Goal: Task Accomplishment & Management: Use online tool/utility

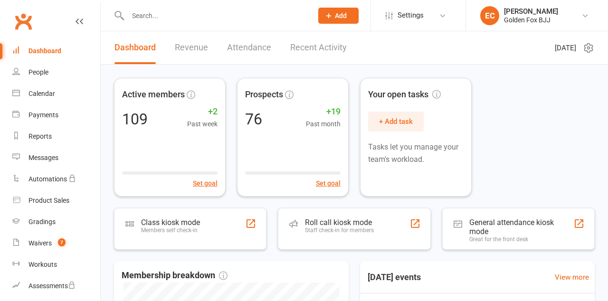
click at [199, 227] on div "Class kiosk mode" at bounding box center [170, 222] width 59 height 9
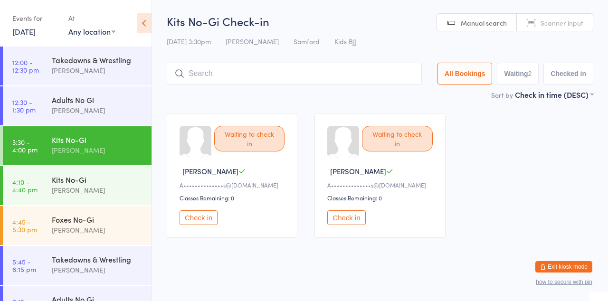
click at [231, 76] on input "search" at bounding box center [294, 74] width 255 height 22
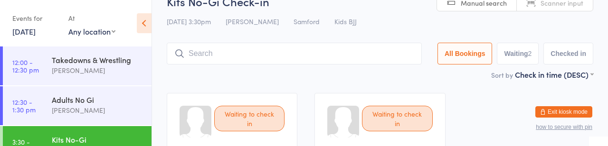
scroll to position [69, 0]
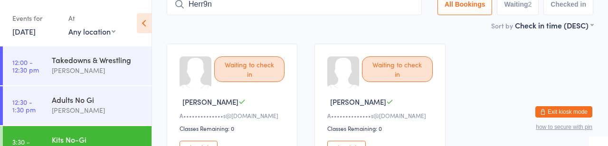
type input "Herr9n"
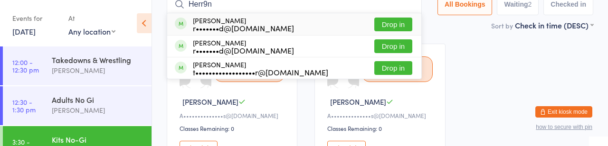
click at [374, 52] on button "Drop in" at bounding box center [393, 46] width 38 height 14
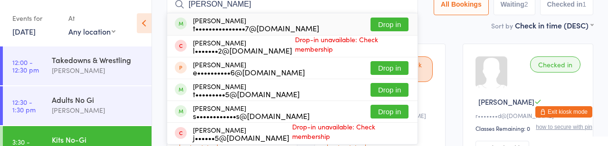
type input "[PERSON_NAME]"
click at [370, 28] on button "Drop in" at bounding box center [389, 25] width 38 height 14
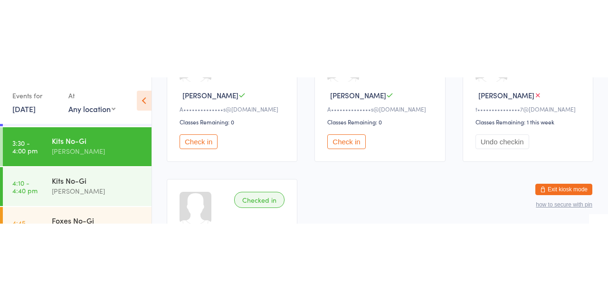
scroll to position [72, 0]
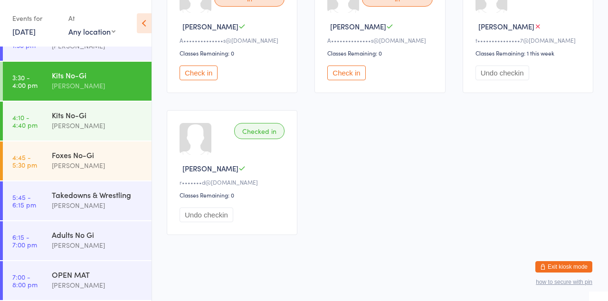
click at [37, 129] on time "4:10 - 4:40 pm" at bounding box center [24, 120] width 25 height 15
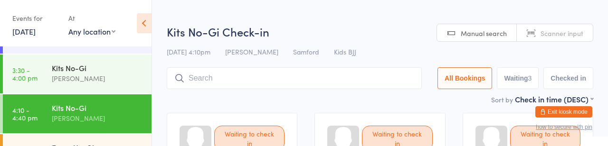
click at [18, 82] on time "3:30 - 4:00 pm" at bounding box center [24, 73] width 25 height 15
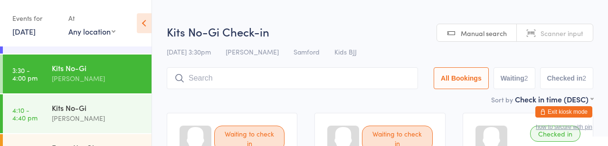
click at [33, 119] on link "4:10 - 4:40 pm Kits No-Gi [PERSON_NAME]" at bounding box center [77, 113] width 149 height 39
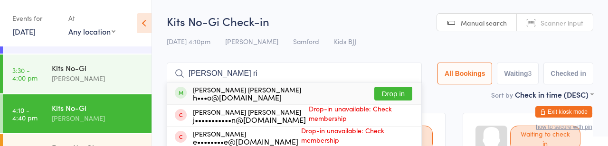
type input "[PERSON_NAME] ri"
click at [374, 98] on button "Drop in" at bounding box center [393, 94] width 38 height 14
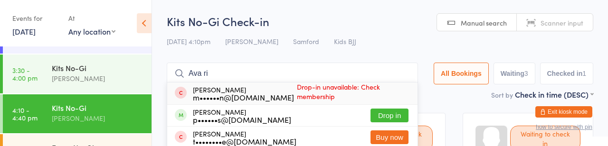
type input "Ava ri"
click at [278, 123] on div "p••••••s@[DOMAIN_NAME]" at bounding box center [242, 120] width 98 height 8
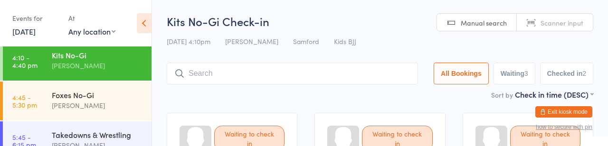
scroll to position [125, 0]
click at [78, 111] on div "[PERSON_NAME]" at bounding box center [98, 105] width 92 height 11
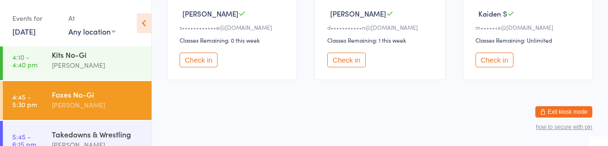
scroll to position [308, 0]
click at [31, 148] on time "5:45 - 6:15 pm" at bounding box center [24, 140] width 24 height 15
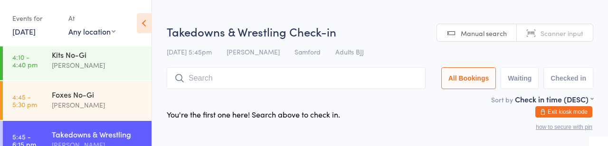
scroll to position [9, 0]
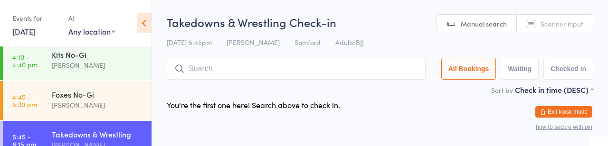
click at [28, 80] on link "4:10 - 4:40 pm Kits No-Gi [PERSON_NAME]" at bounding box center [77, 60] width 149 height 39
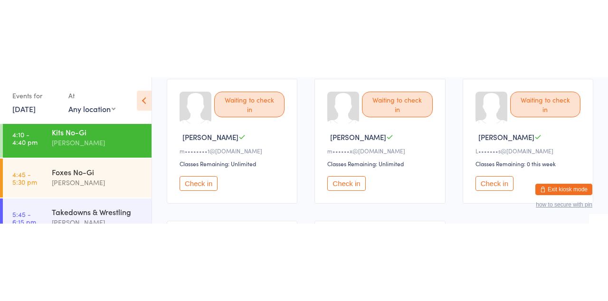
scroll to position [114, 0]
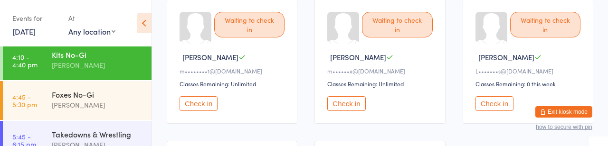
click at [342, 111] on button "Check in" at bounding box center [346, 103] width 38 height 15
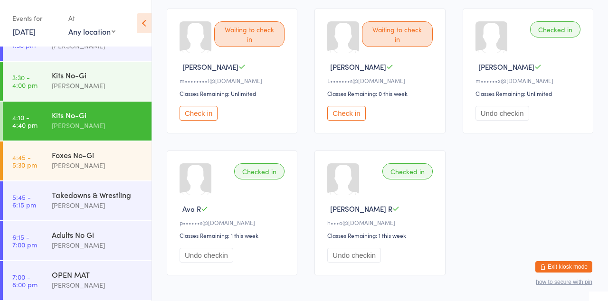
scroll to position [116, 0]
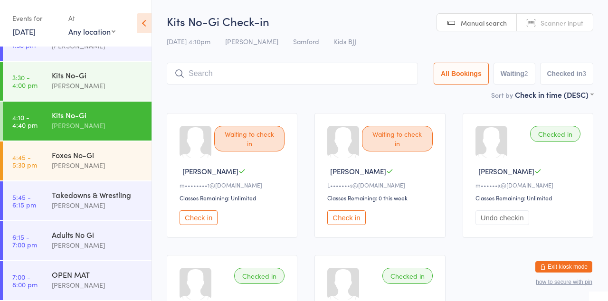
click at [75, 150] on div "Foxes No-Gi" at bounding box center [98, 155] width 92 height 10
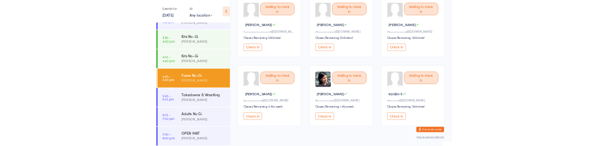
scroll to position [116, 0]
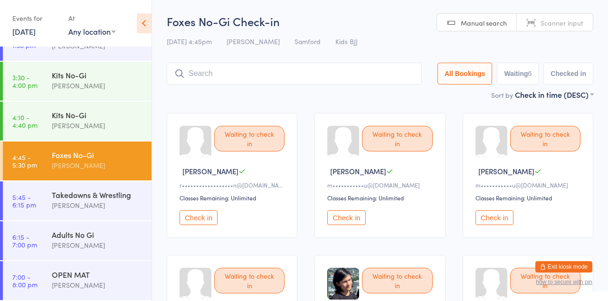
click at [50, 102] on link "4:10 - 4:40 pm Kits No-Gi [PERSON_NAME]" at bounding box center [77, 121] width 149 height 39
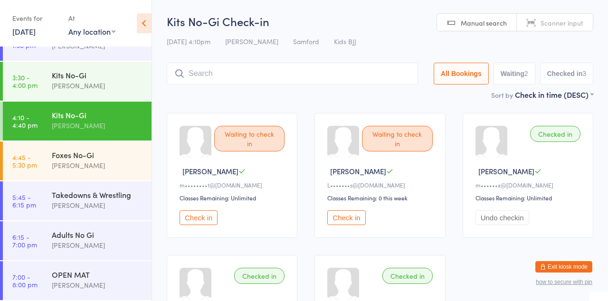
click at [92, 160] on div "[PERSON_NAME]" at bounding box center [98, 165] width 92 height 11
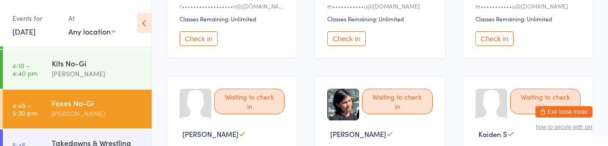
scroll to position [179, 0]
click at [253, 114] on div "Waiting to check in" at bounding box center [249, 101] width 70 height 26
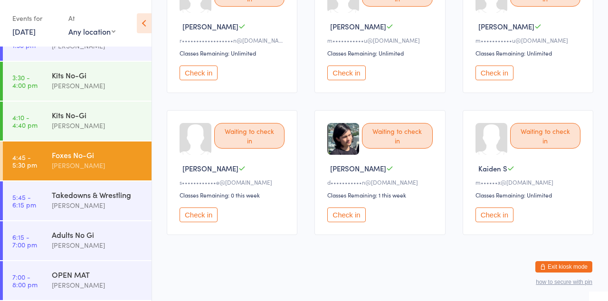
scroll to position [72, 0]
click at [212, 222] on button "Check in" at bounding box center [198, 214] width 38 height 15
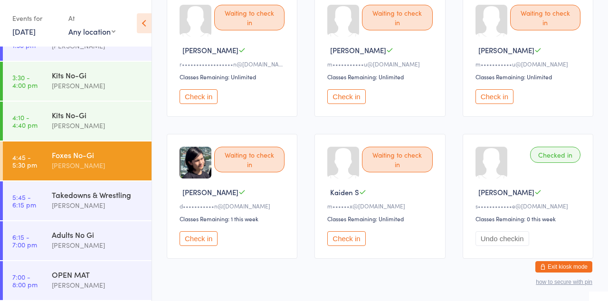
scroll to position [153, 0]
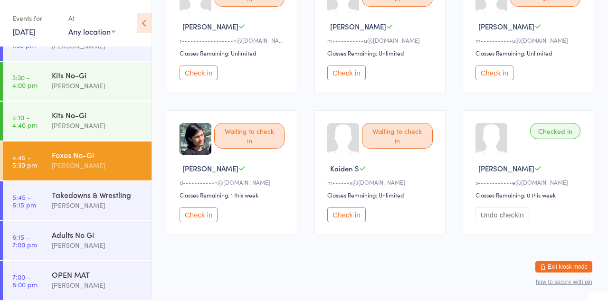
click at [253, 199] on div "Classes Remaining: 1 this week" at bounding box center [233, 195] width 108 height 8
click at [207, 222] on button "Check in" at bounding box center [198, 214] width 38 height 15
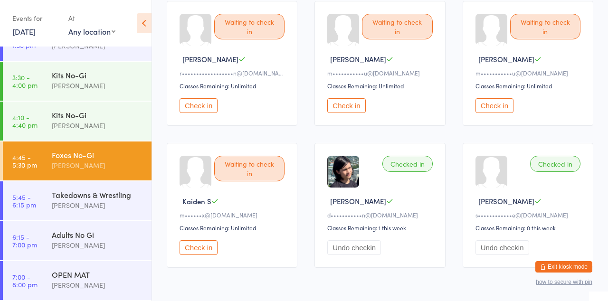
scroll to position [111, 0]
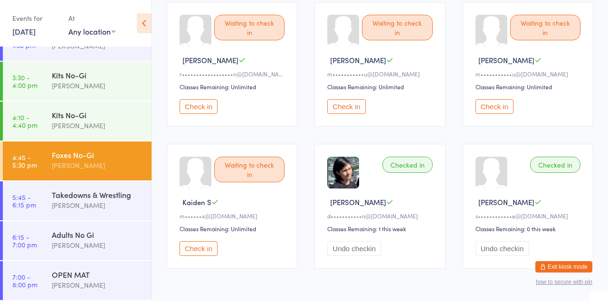
click at [202, 114] on button "Check in" at bounding box center [198, 106] width 38 height 15
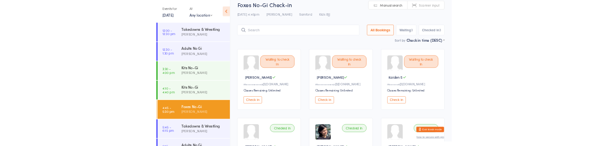
scroll to position [0, 0]
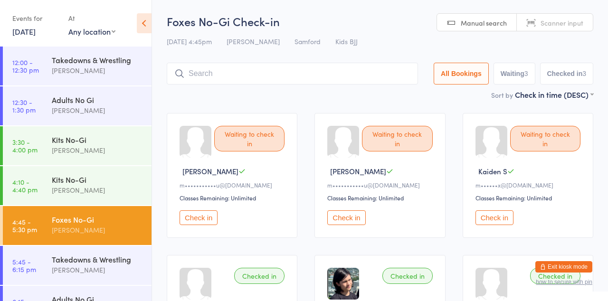
click at [291, 70] on input "search" at bounding box center [292, 74] width 251 height 22
click at [289, 76] on input "search" at bounding box center [292, 74] width 251 height 22
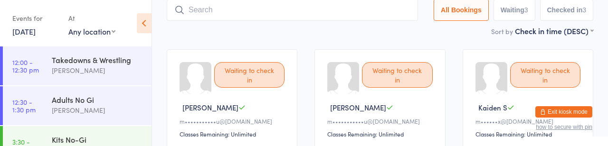
scroll to position [69, 0]
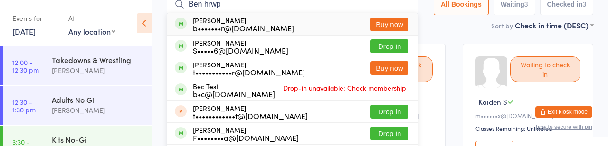
type input "Ben hrwp"
click at [370, 51] on button "Drop in" at bounding box center [389, 46] width 38 height 14
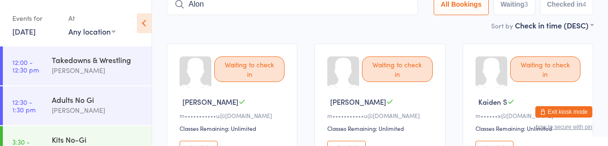
type input "Alon"
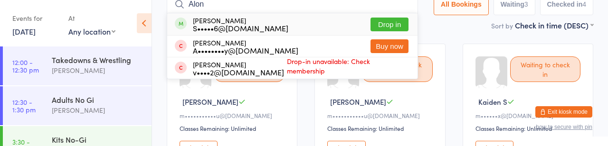
click at [229, 6] on input "Alon" at bounding box center [292, 4] width 251 height 22
click at [335, 15] on input "Alon" at bounding box center [292, 4] width 251 height 22
click at [370, 27] on button "Drop in" at bounding box center [389, 25] width 38 height 14
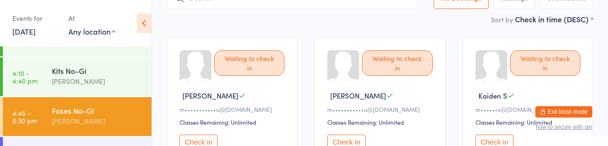
scroll to position [108, 0]
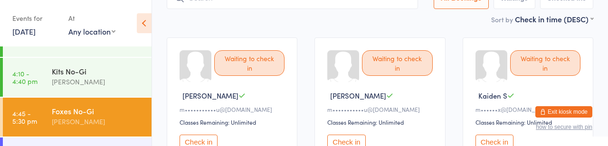
click at [89, 76] on div "Kits No-Gi" at bounding box center [98, 71] width 92 height 10
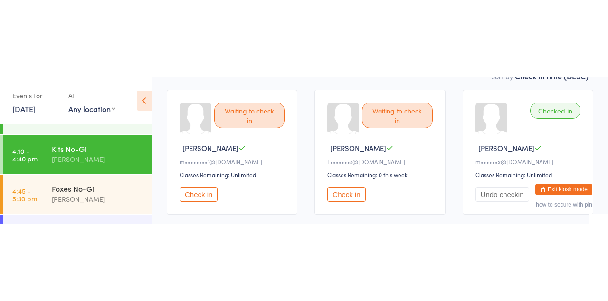
scroll to position [105, 0]
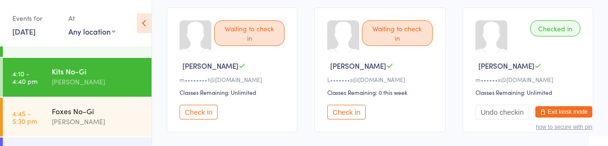
click at [217, 120] on button "Check in" at bounding box center [198, 112] width 38 height 15
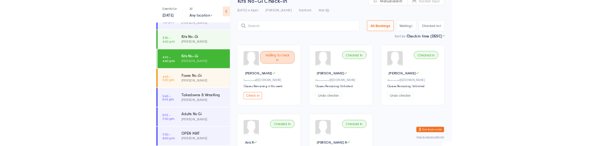
scroll to position [0, 0]
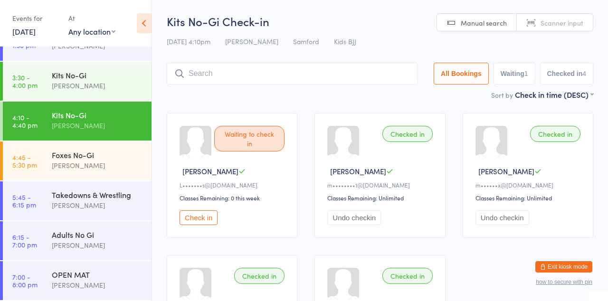
click at [244, 84] on input "search" at bounding box center [292, 74] width 251 height 22
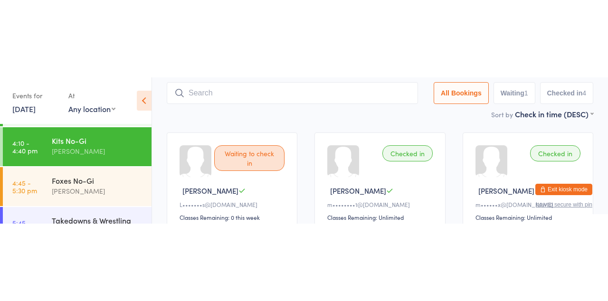
scroll to position [69, 0]
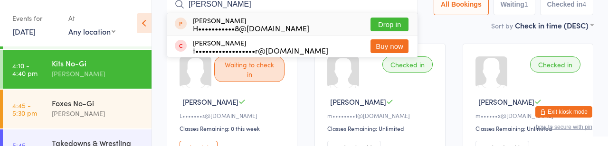
type input "[PERSON_NAME]"
click at [243, 32] on div "H•••••••••••8@[DOMAIN_NAME]" at bounding box center [251, 28] width 116 height 8
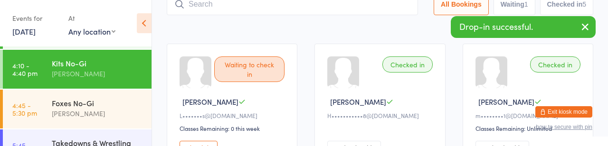
click at [359, 97] on div "Checked in [PERSON_NAME]•••••••••••8@[DOMAIN_NAME] Undo checkin" at bounding box center [379, 106] width 131 height 125
